Goal: Information Seeking & Learning: Check status

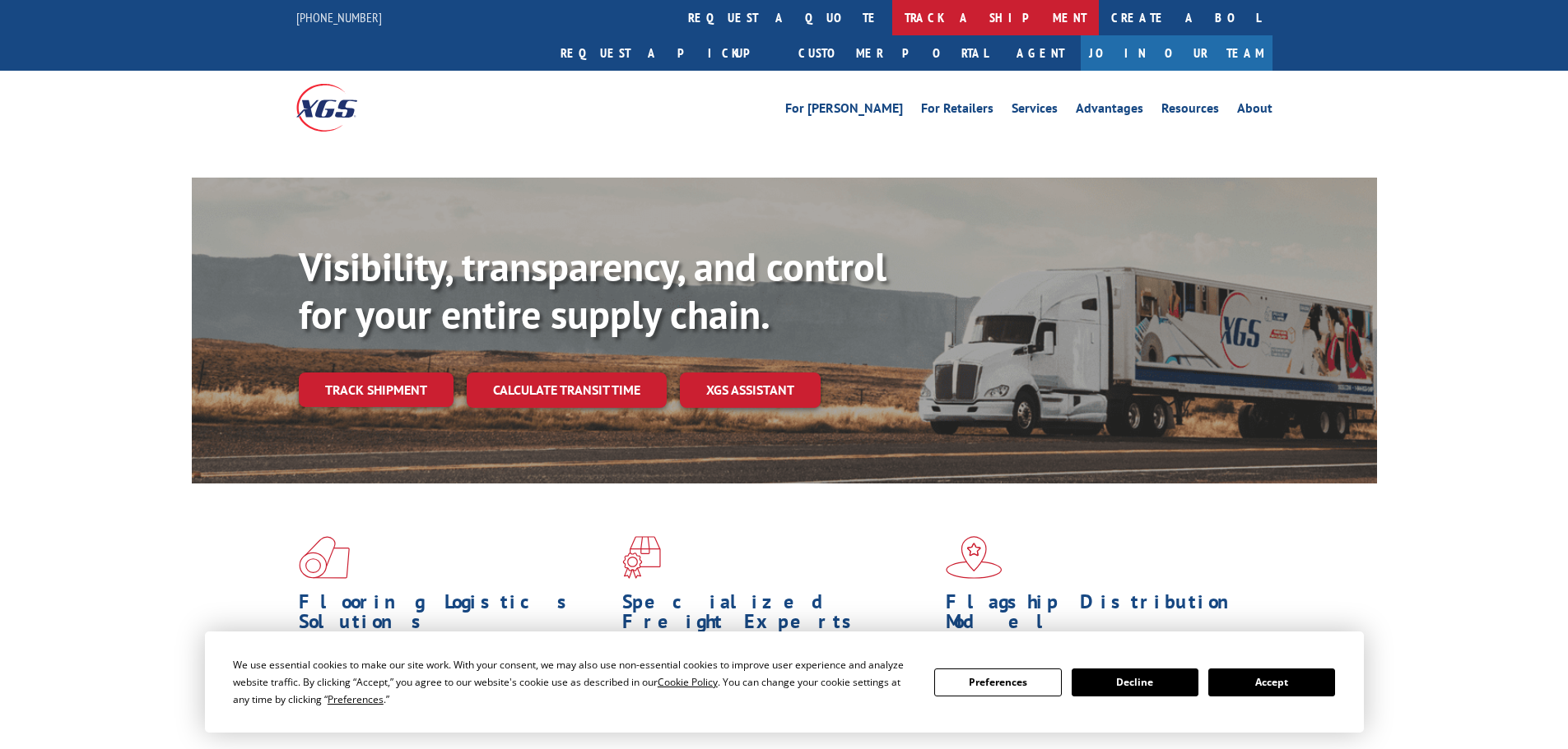
click at [892, 15] on link "track a shipment" at bounding box center [996, 17] width 207 height 35
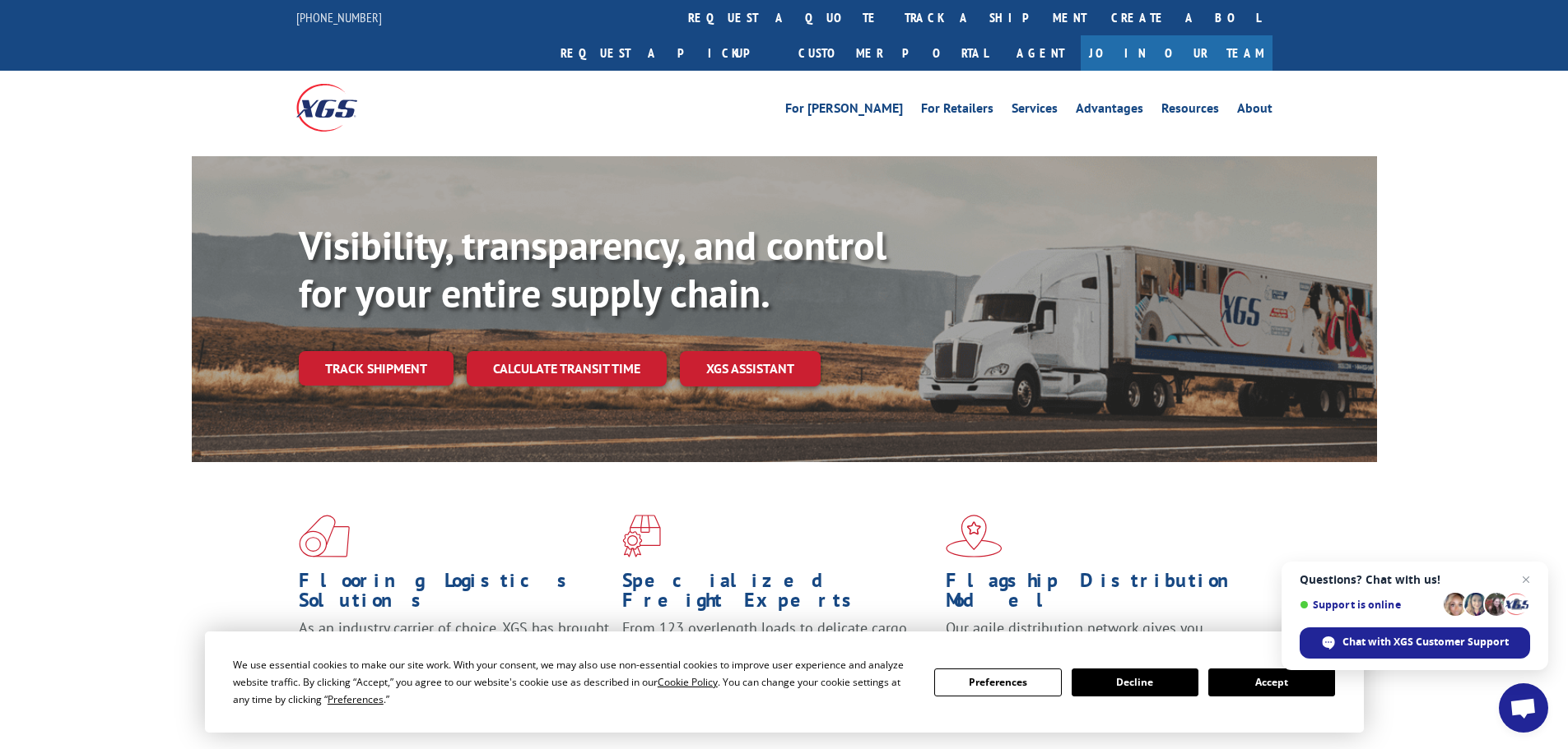
click at [1249, 649] on div "We use essential cookies to make our site work. With your consent, we may also …" at bounding box center [784, 682] width 1158 height 101
click at [1528, 578] on span "Open chat" at bounding box center [1526, 580] width 21 height 21
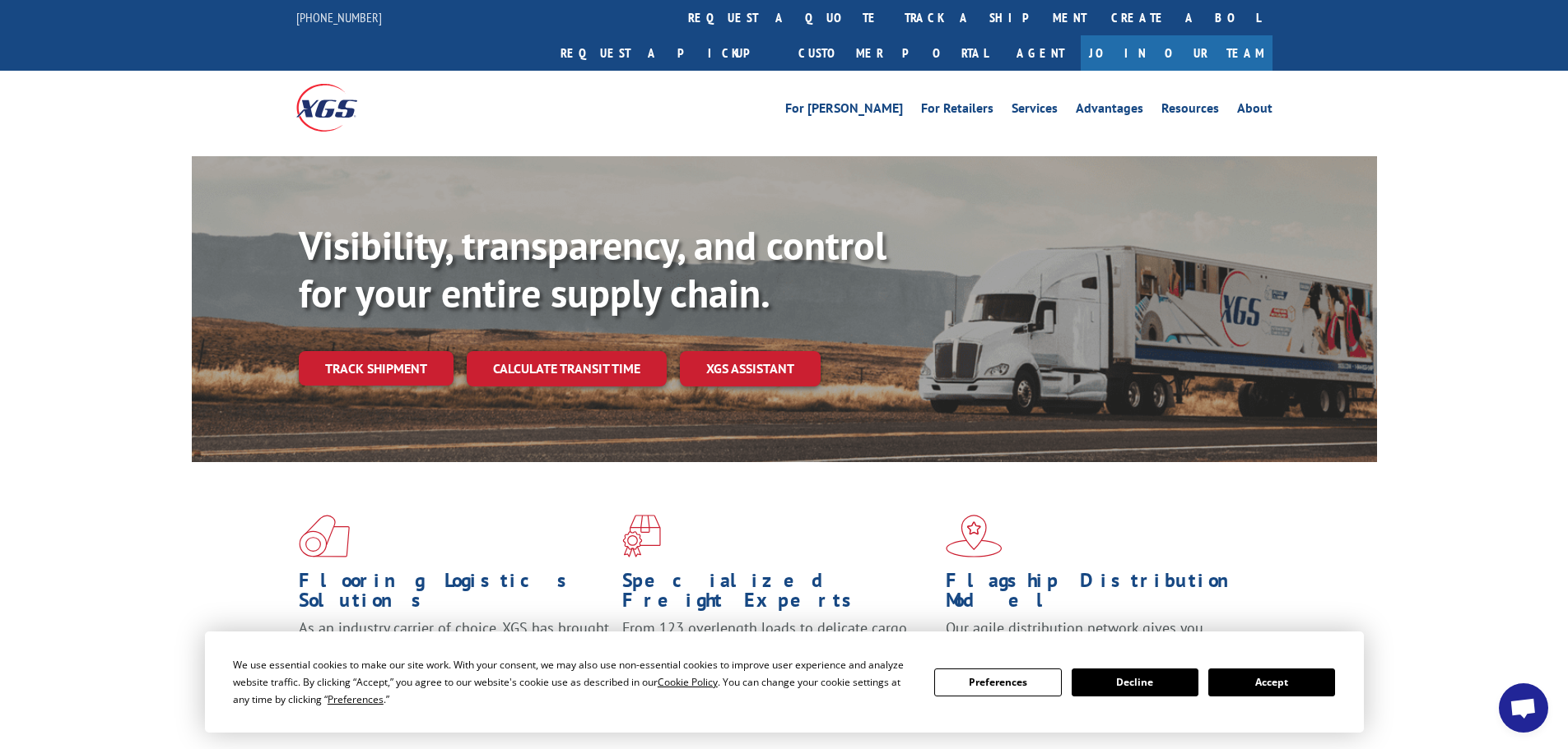
click at [1350, 644] on div "We use essential cookies to make our site work. With your consent, we may also …" at bounding box center [784, 682] width 1158 height 101
click at [892, 14] on link "track a shipment" at bounding box center [996, 17] width 207 height 35
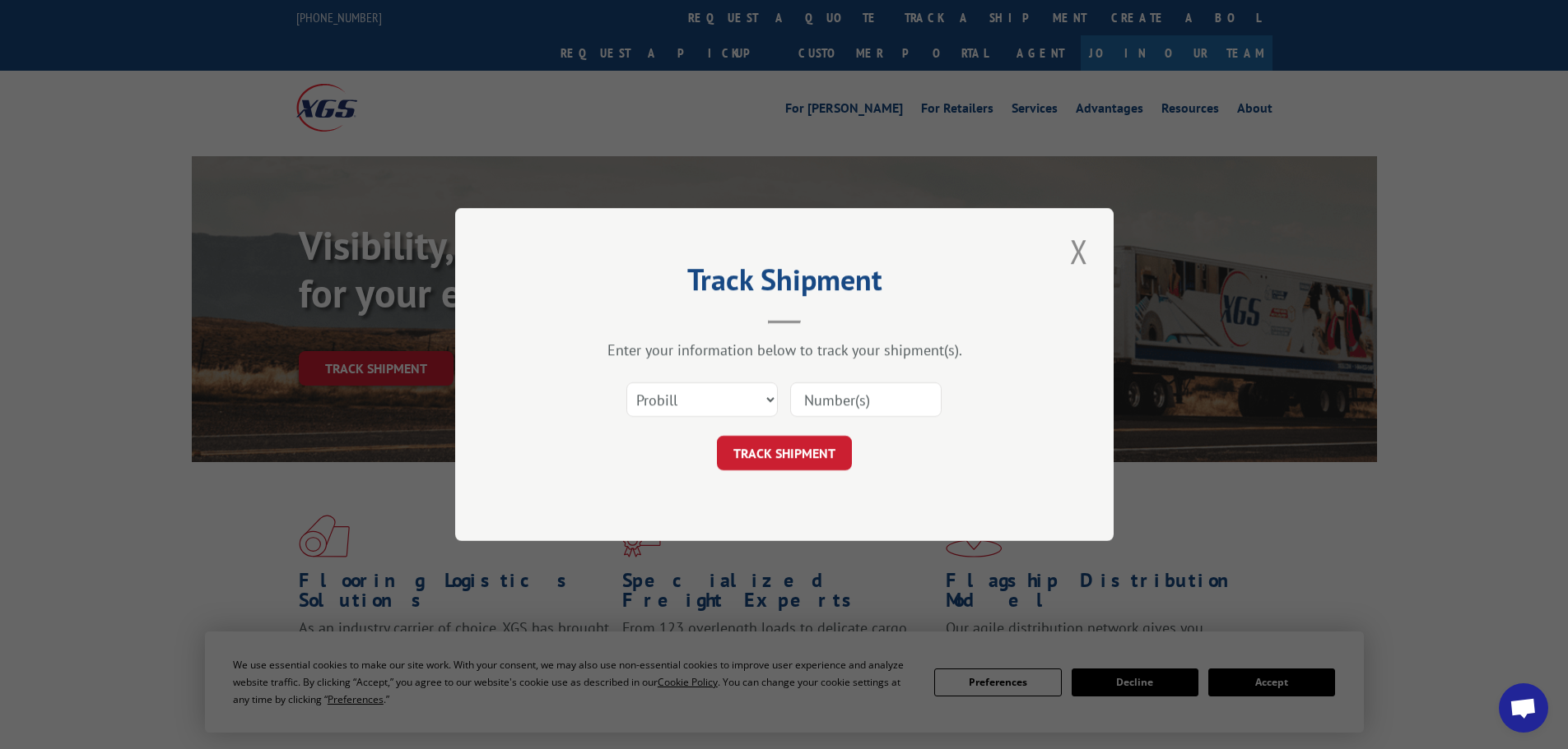
click at [853, 412] on input at bounding box center [865, 400] width 152 height 34
paste input "2824279"
type input "2824279"
click at [791, 462] on button "TRACK SHIPMENT" at bounding box center [784, 453] width 135 height 34
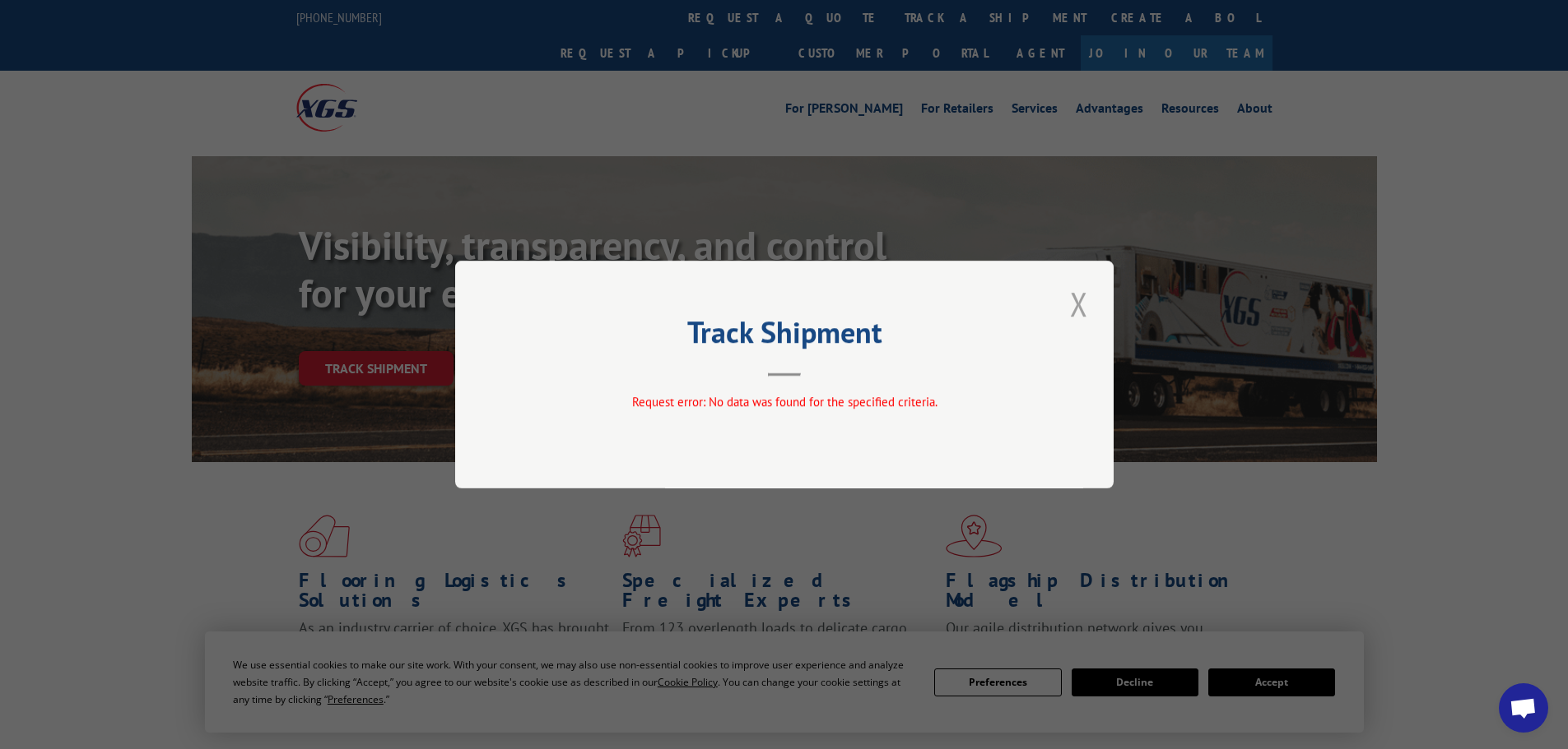
click at [1083, 298] on button "Close modal" at bounding box center [1078, 304] width 28 height 45
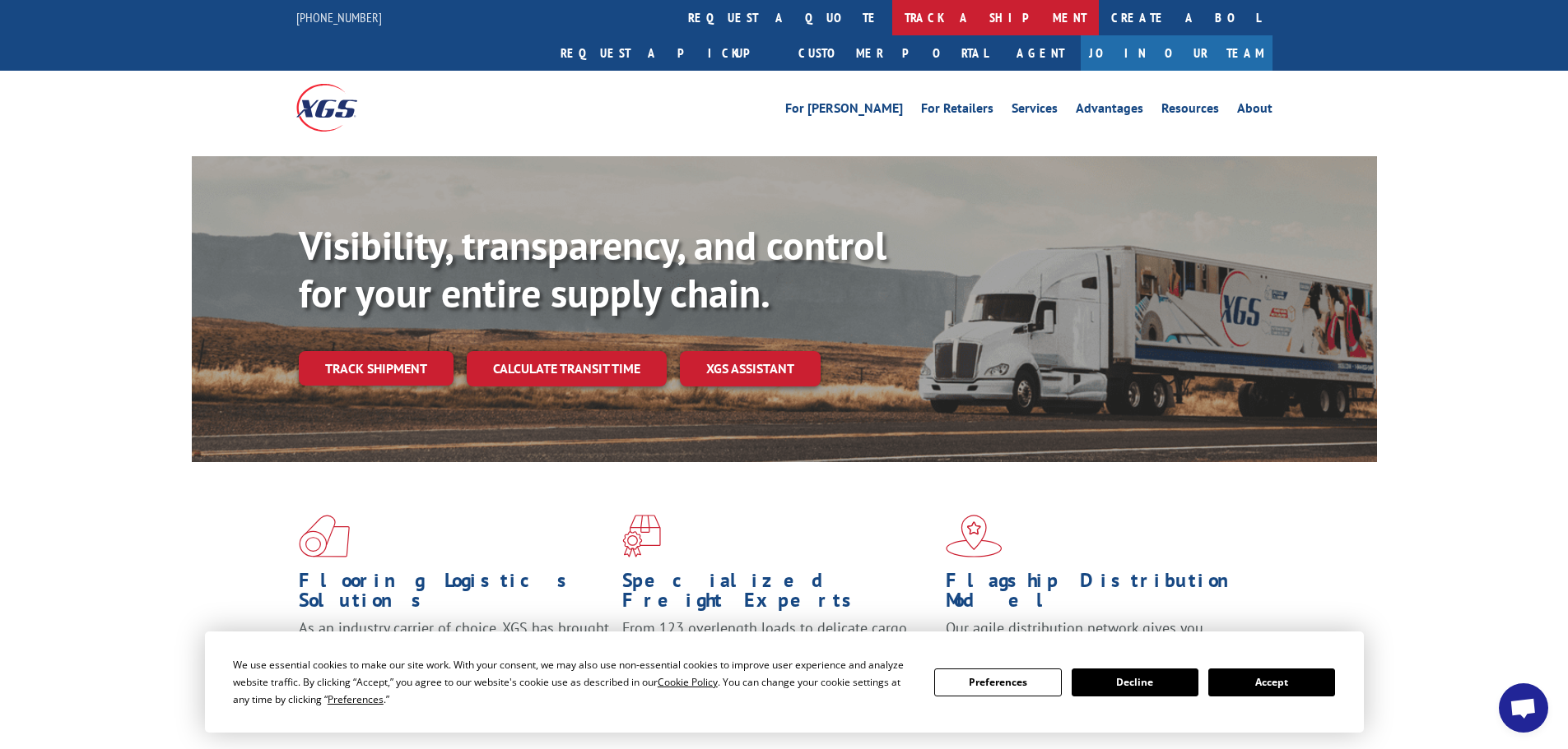
click at [892, 13] on link "track a shipment" at bounding box center [996, 17] width 207 height 35
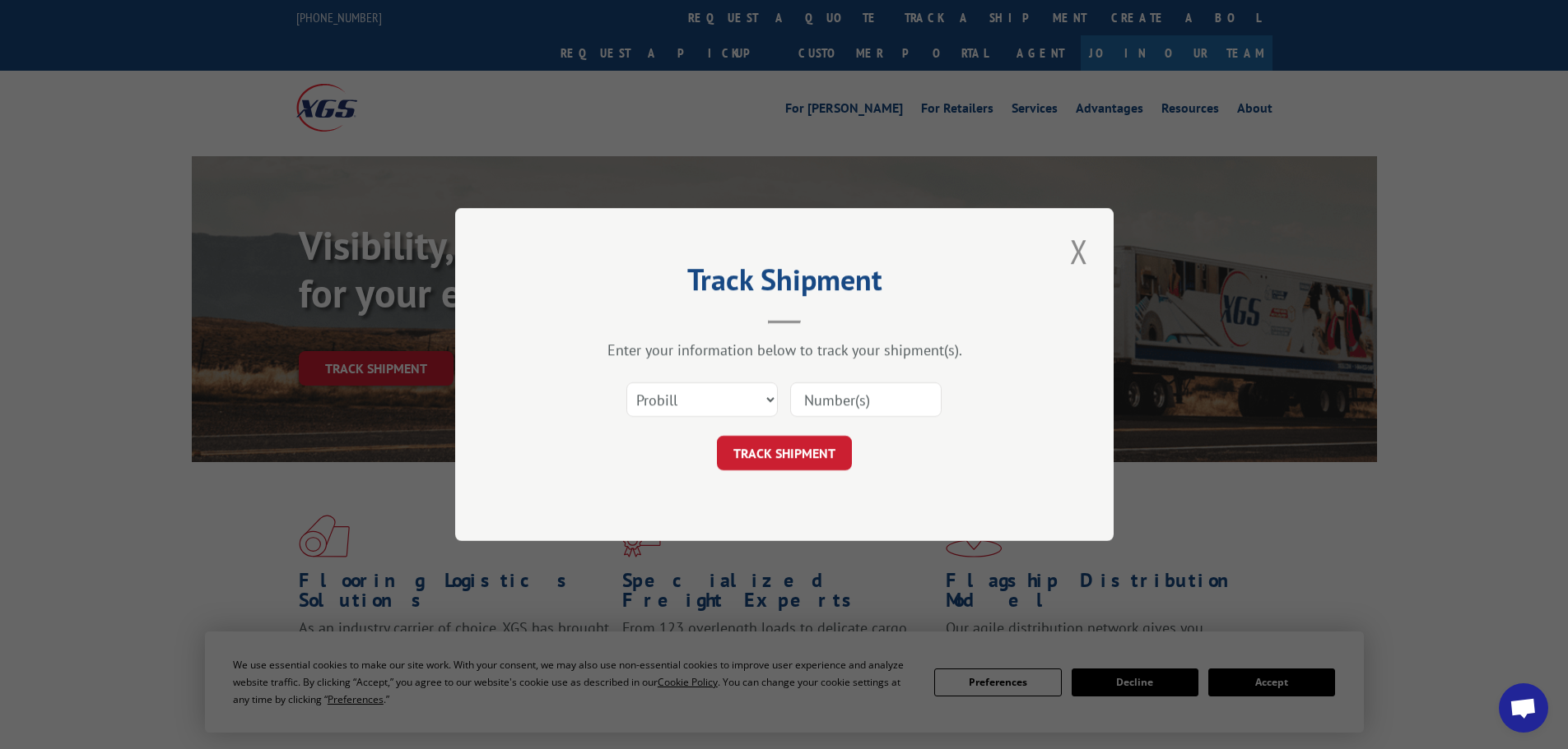
click at [832, 407] on input at bounding box center [865, 400] width 152 height 34
paste input "0078110587"
type input "0078110587"
click at [822, 444] on button "TRACK SHIPMENT" at bounding box center [784, 453] width 135 height 34
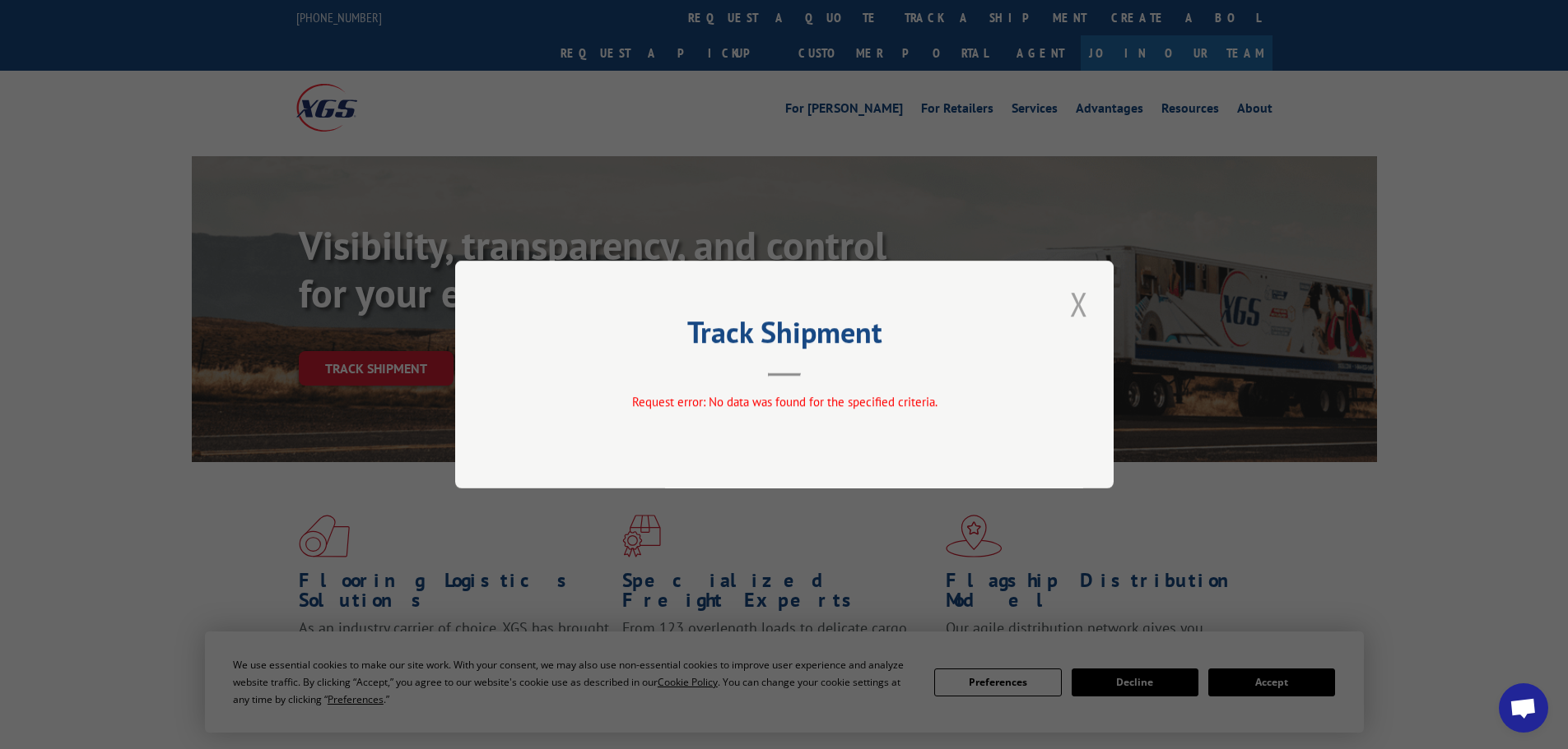
click at [1076, 305] on button "Close modal" at bounding box center [1078, 304] width 28 height 45
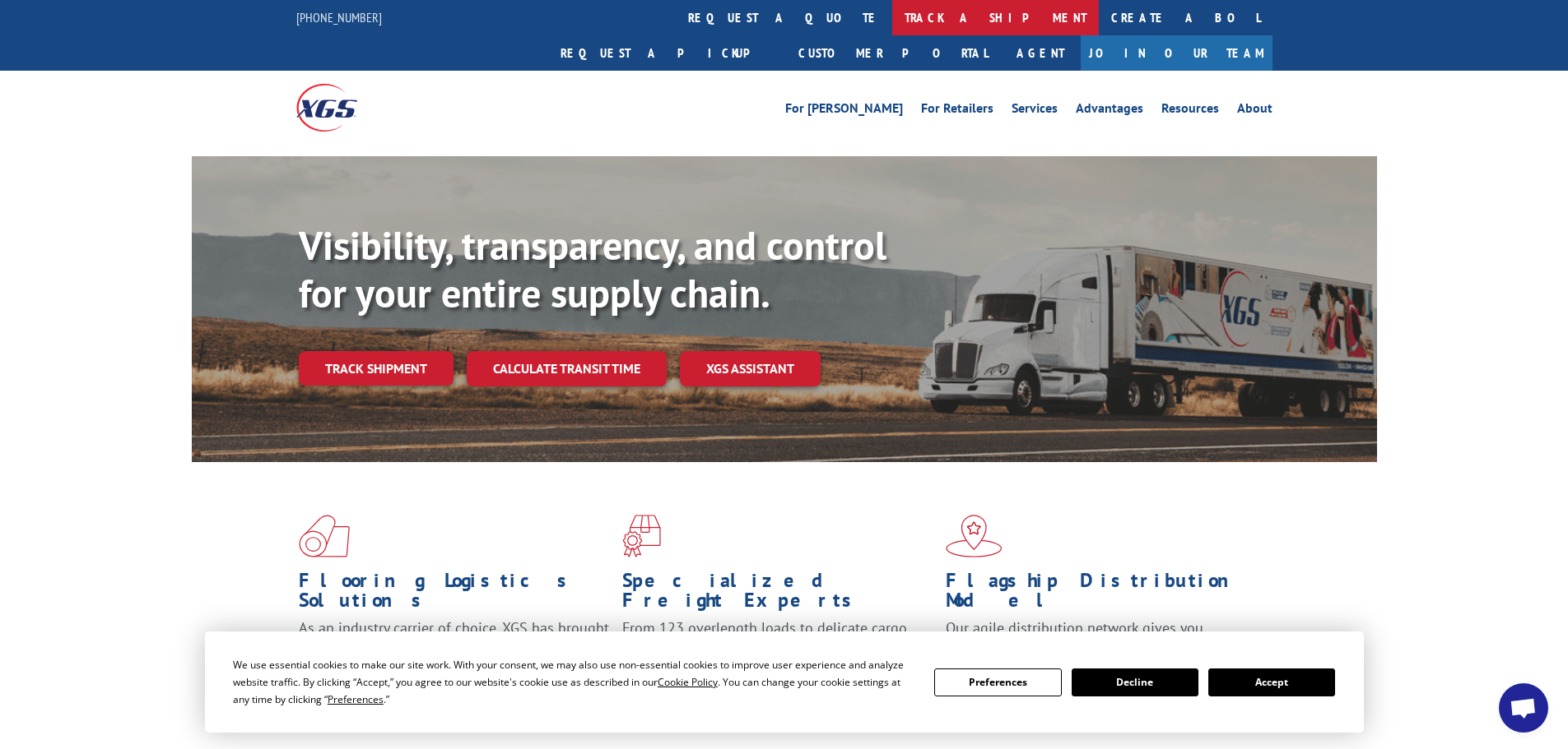
click at [892, 14] on link "track a shipment" at bounding box center [996, 17] width 207 height 35
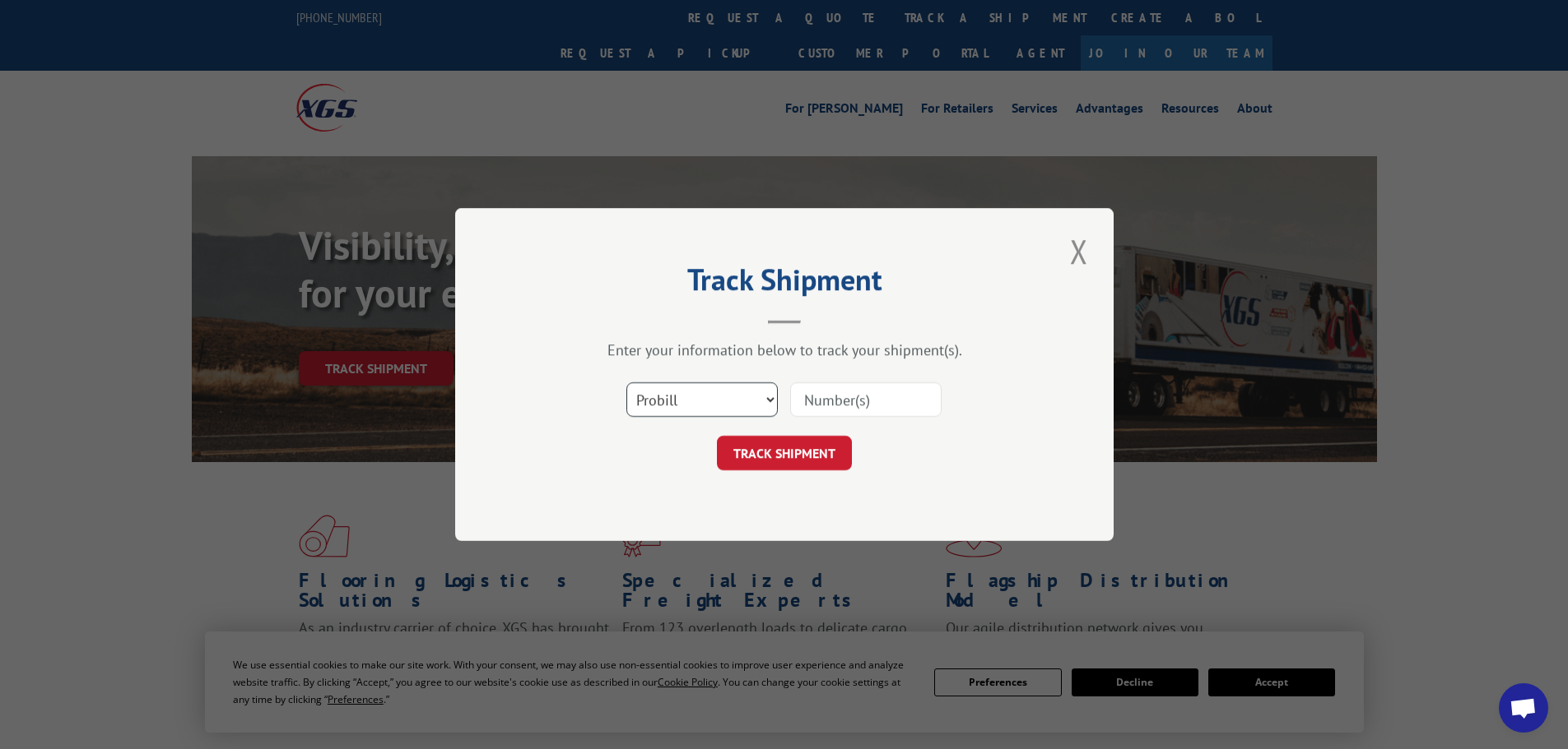
click at [685, 395] on select "Select category... Probill BOL PO" at bounding box center [702, 400] width 152 height 34
select select "po"
click at [626, 383] on select "Select category... Probill BOL PO" at bounding box center [702, 400] width 152 height 34
click at [858, 402] on input at bounding box center [865, 400] width 152 height 34
paste input "28518783"
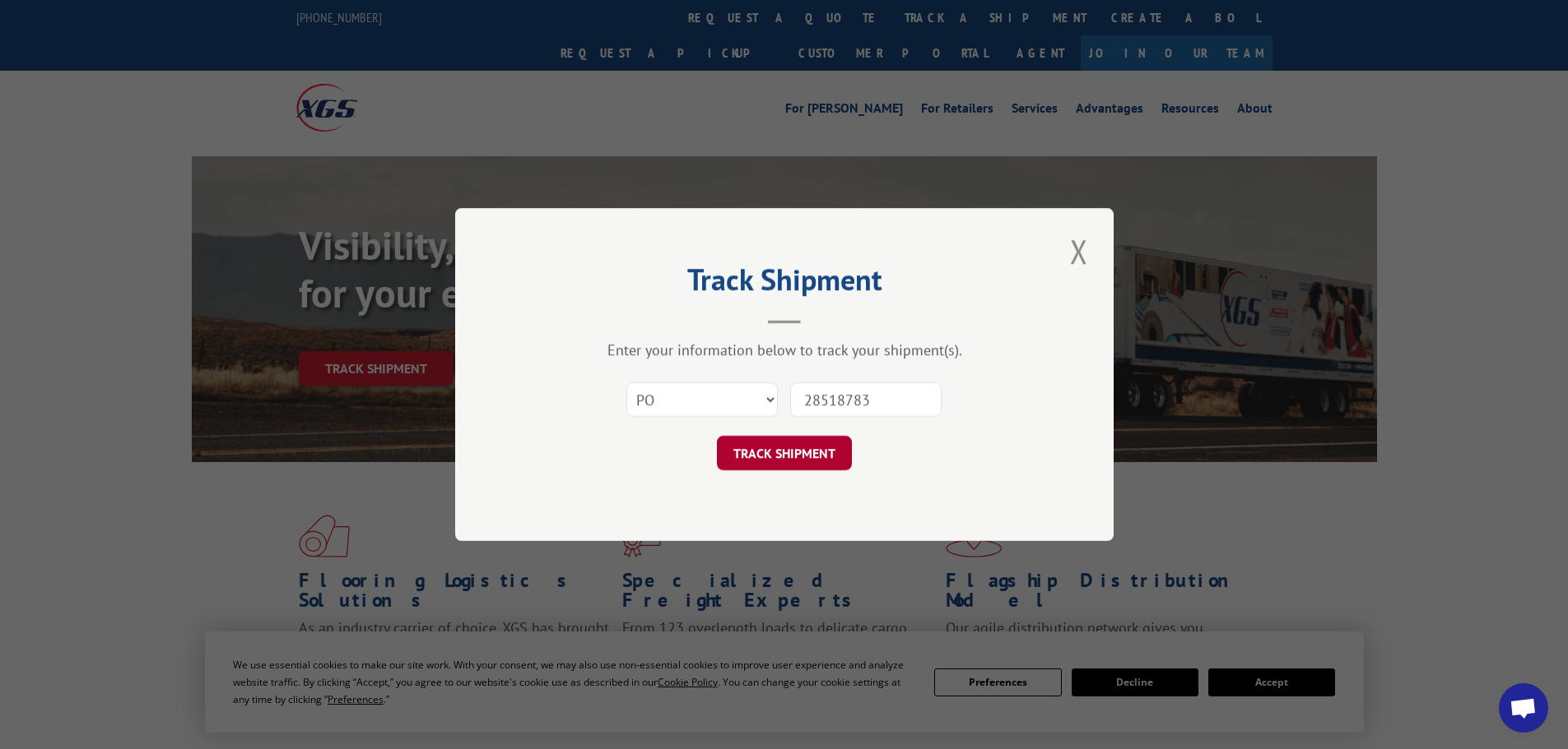
type input "28518783"
click at [805, 451] on button "TRACK SHIPMENT" at bounding box center [784, 453] width 135 height 34
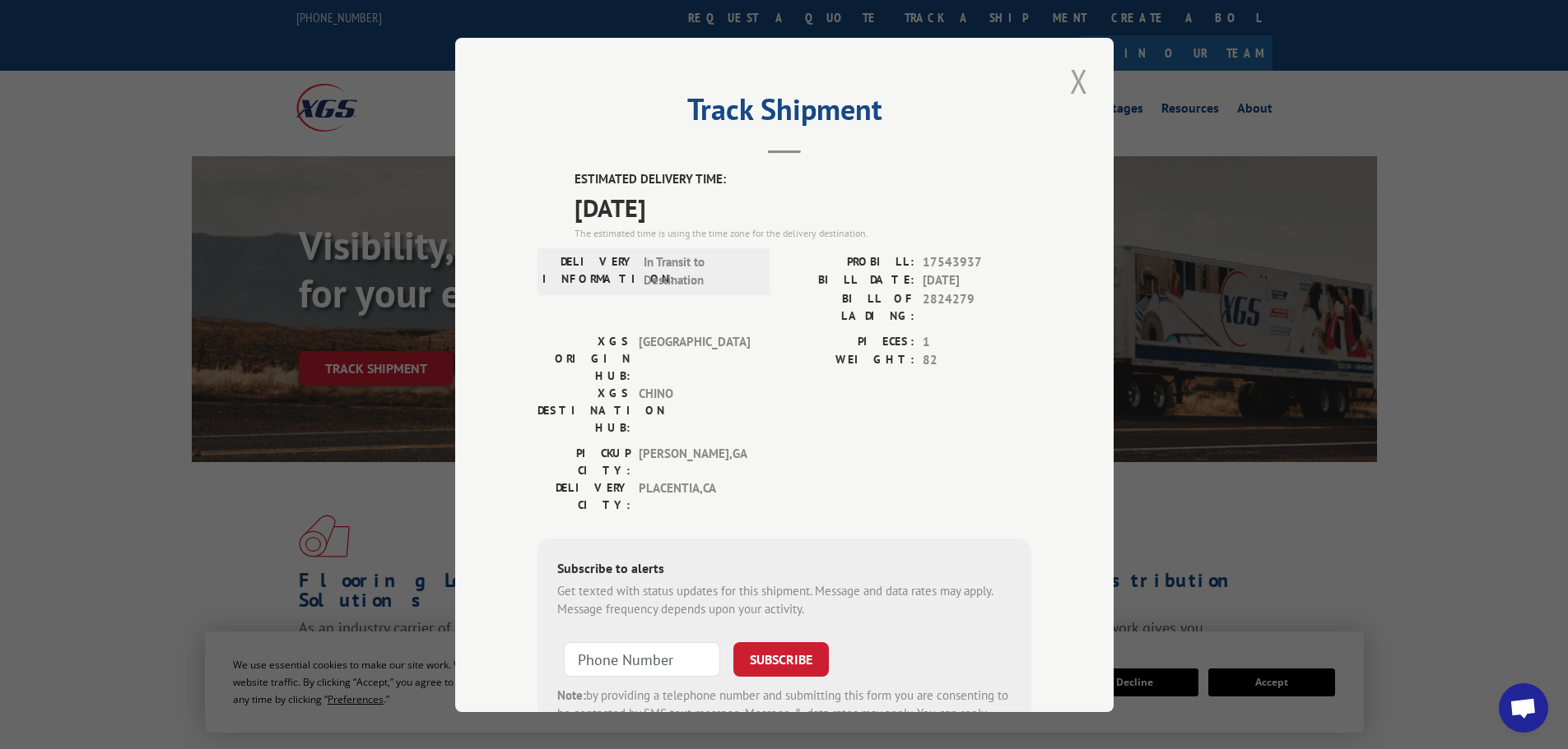
click at [1067, 77] on button "Close modal" at bounding box center [1078, 81] width 28 height 45
